Goal: Task Accomplishment & Management: Use online tool/utility

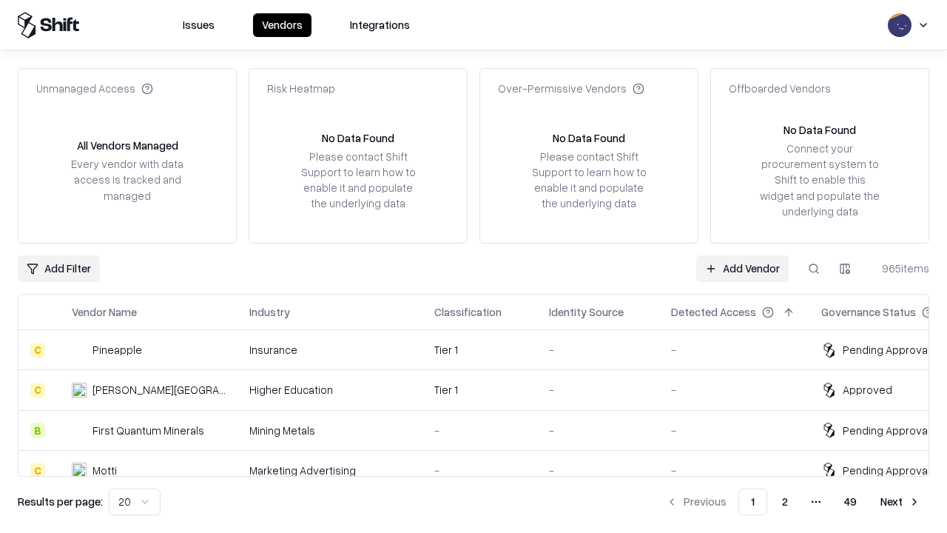
click at [742, 268] on link "Add Vendor" at bounding box center [743, 268] width 93 height 27
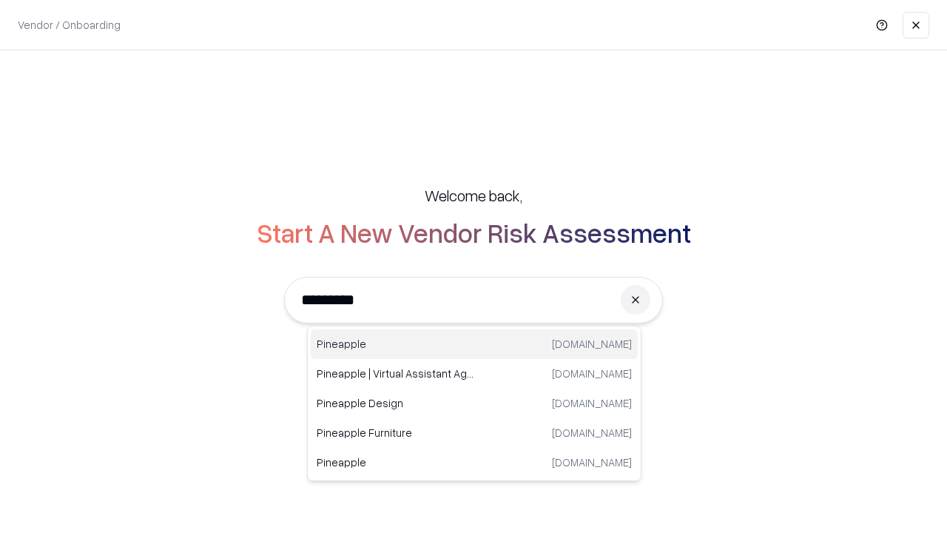
click at [474, 344] on div "Pineapple [DOMAIN_NAME]" at bounding box center [474, 344] width 327 height 30
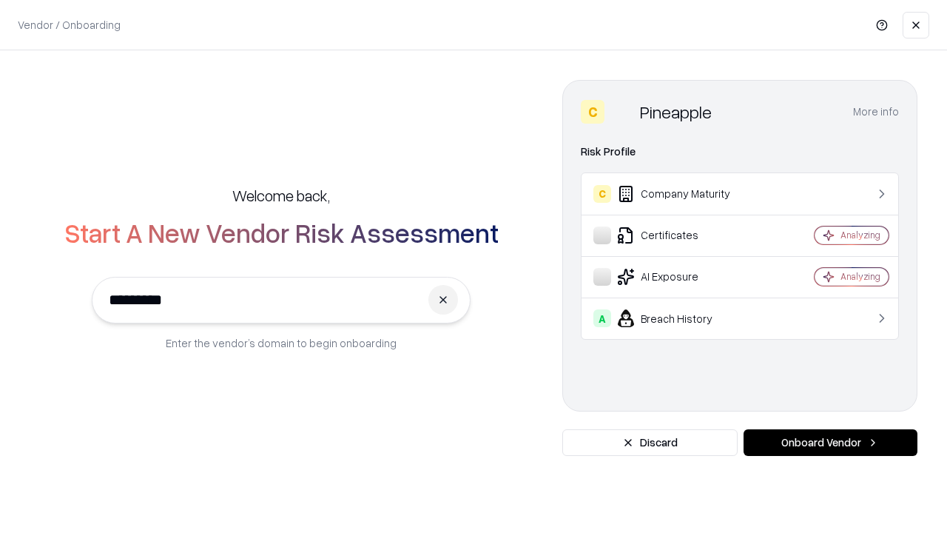
type input "*********"
click at [831, 443] on button "Onboard Vendor" at bounding box center [831, 442] width 174 height 27
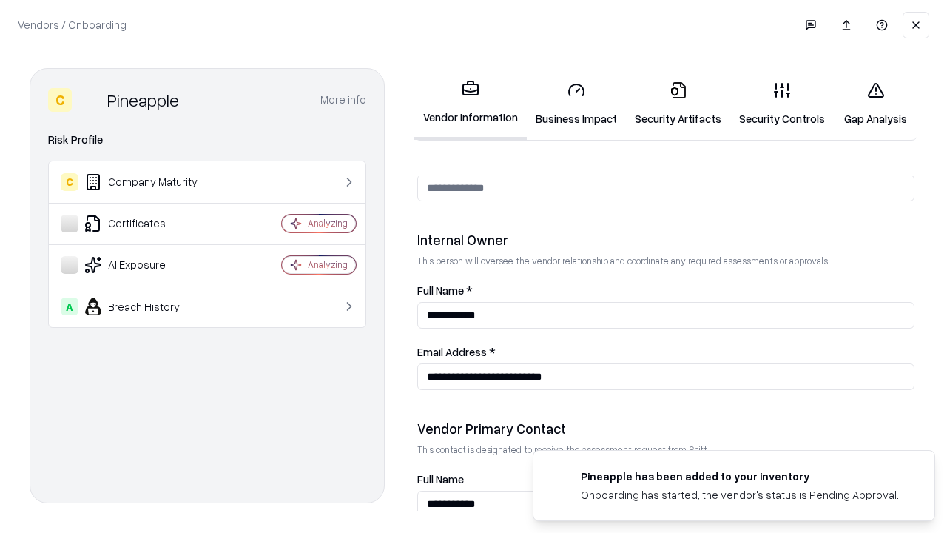
scroll to position [767, 0]
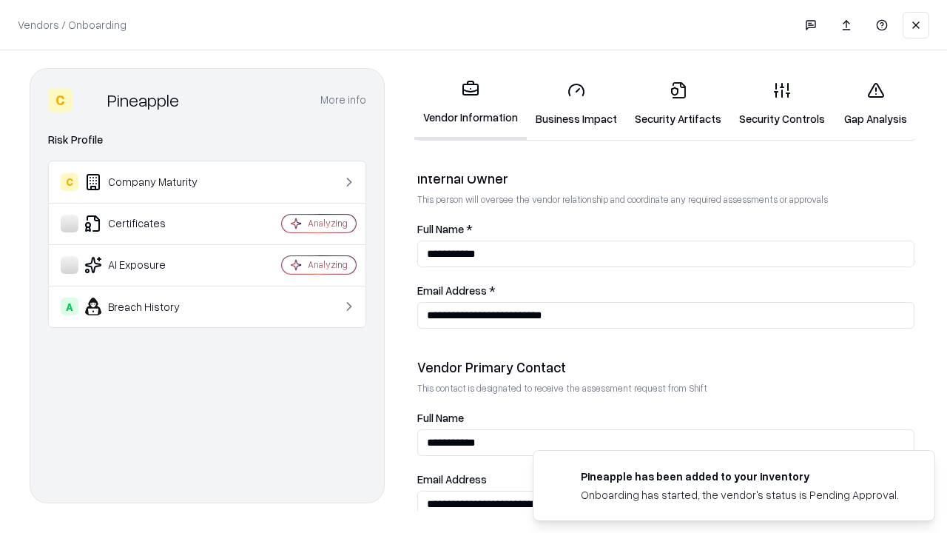
click at [577, 104] on link "Business Impact" at bounding box center [576, 104] width 99 height 69
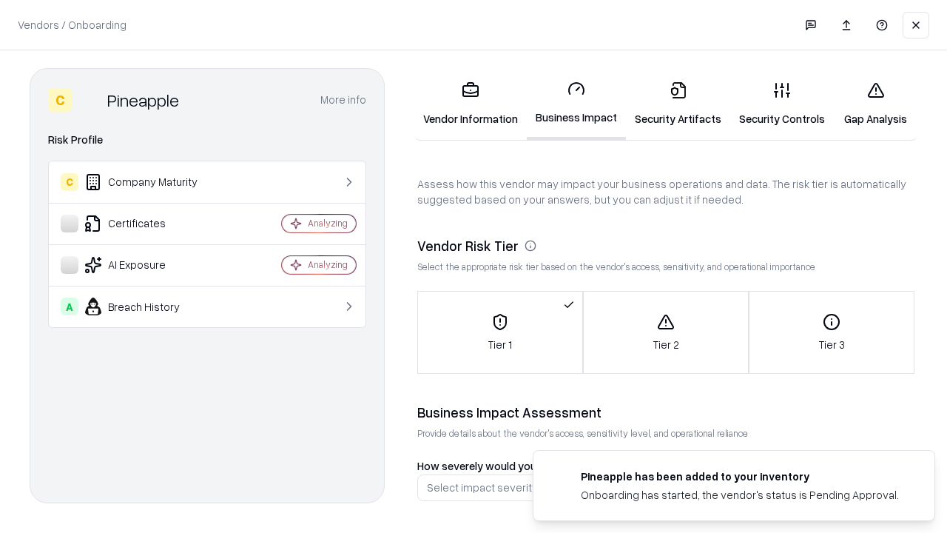
click at [876, 104] on link "Gap Analysis" at bounding box center [876, 104] width 84 height 69
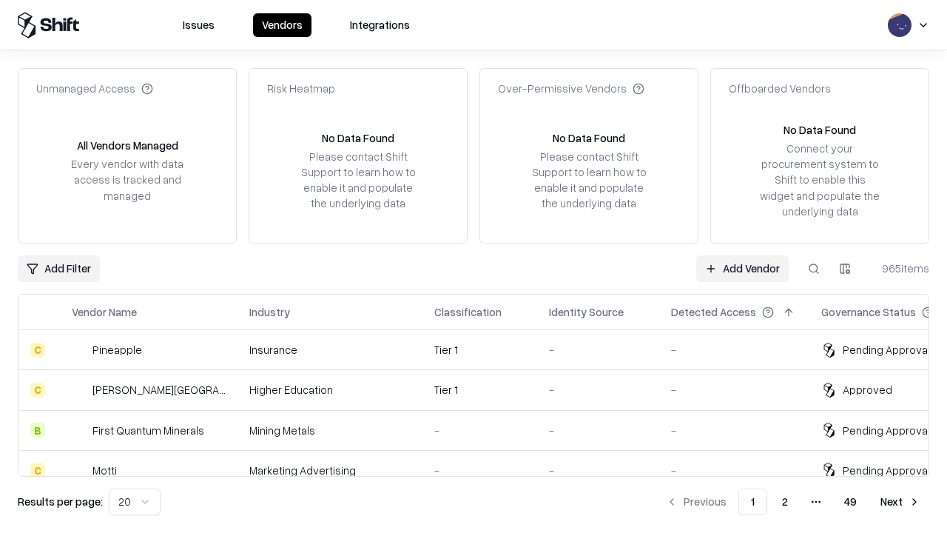
click at [742, 268] on link "Add Vendor" at bounding box center [743, 268] width 93 height 27
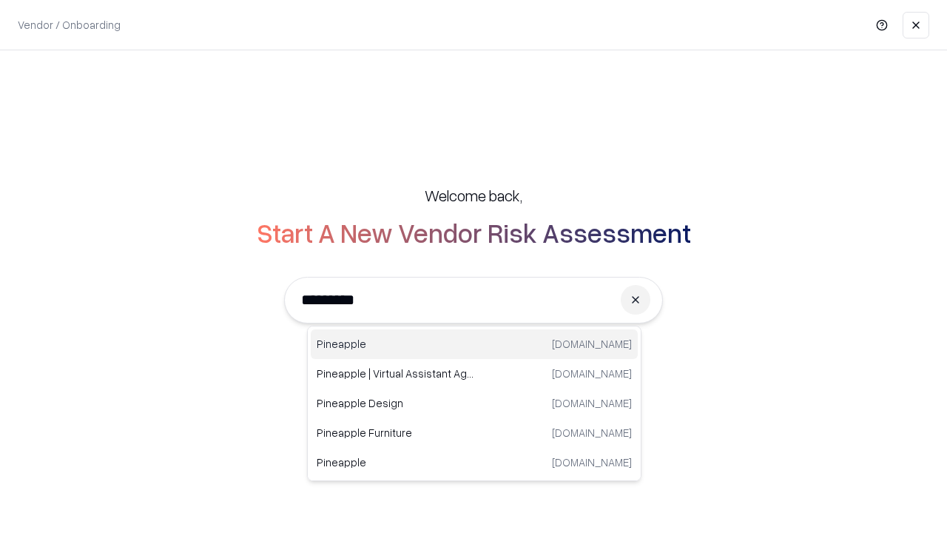
click at [474, 344] on div "Pineapple [DOMAIN_NAME]" at bounding box center [474, 344] width 327 height 30
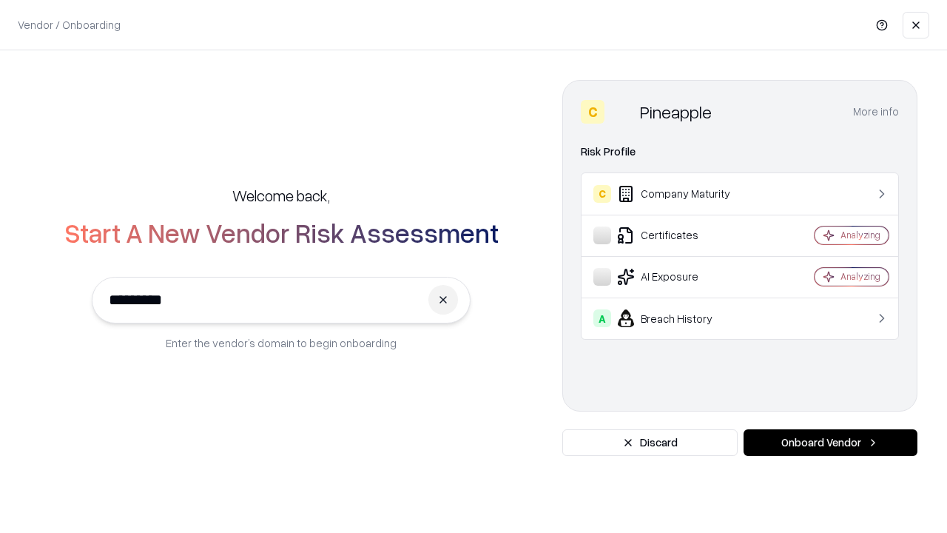
type input "*********"
click at [831, 443] on button "Onboard Vendor" at bounding box center [831, 442] width 174 height 27
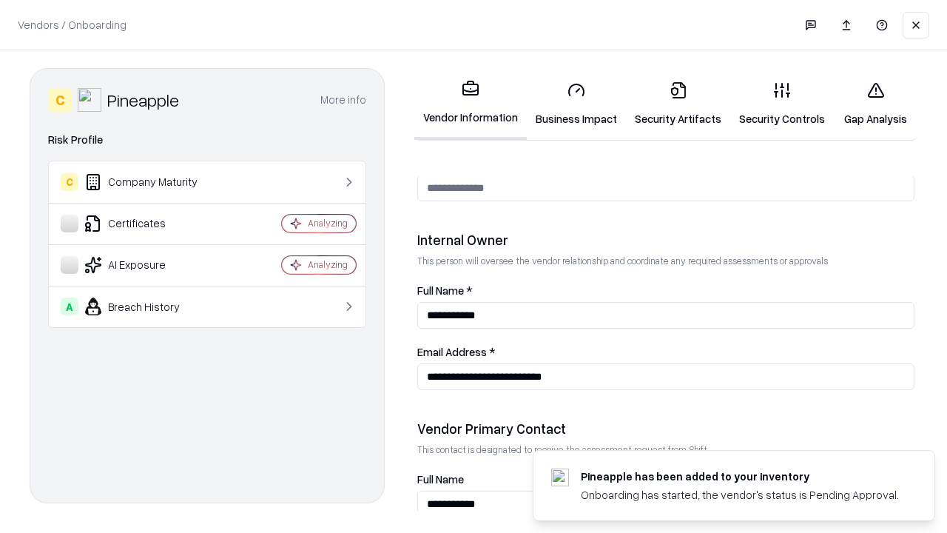
scroll to position [767, 0]
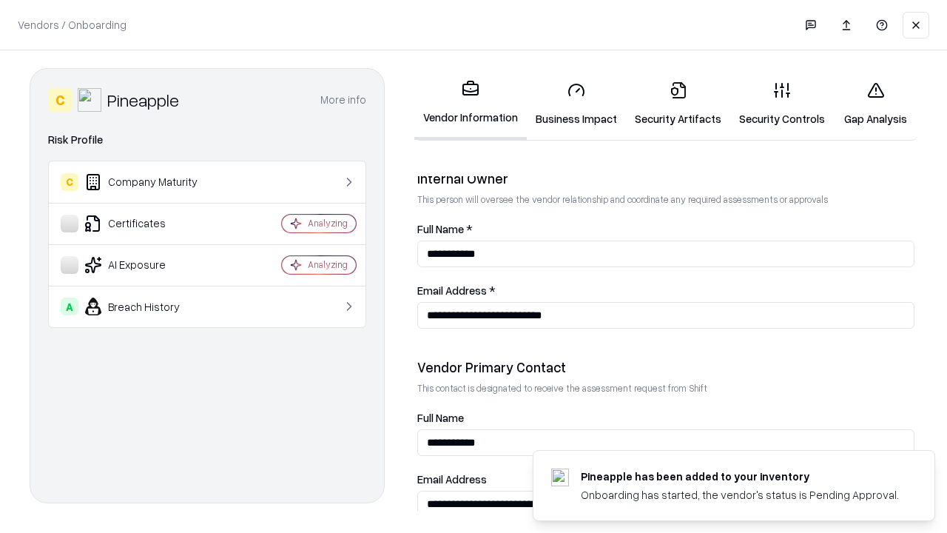
click at [876, 104] on link "Gap Analysis" at bounding box center [876, 104] width 84 height 69
